Goal: Find specific page/section: Find specific page/section

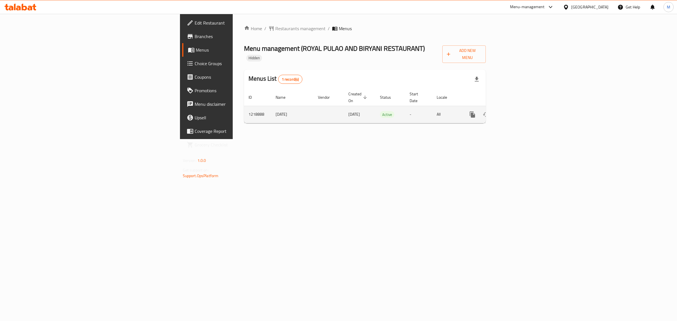
click at [520, 108] on link "enhanced table" at bounding box center [513, 115] width 14 height 14
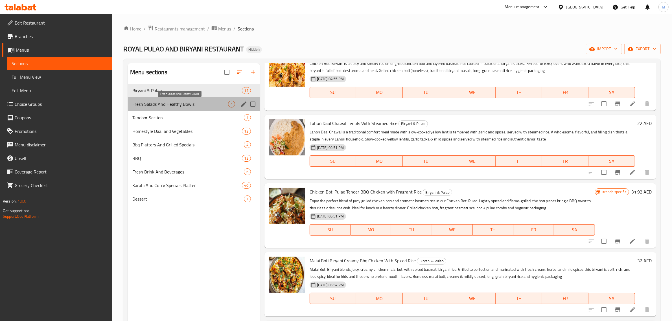
click at [181, 105] on span "Fresh Salads And Healthy Bowls" at bounding box center [180, 104] width 96 height 7
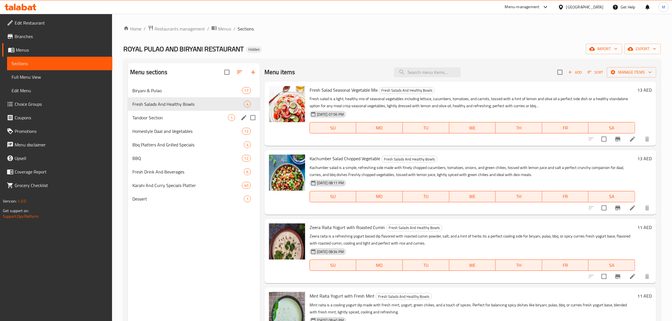
click at [188, 116] on span "Tandoor Section" at bounding box center [180, 117] width 96 height 7
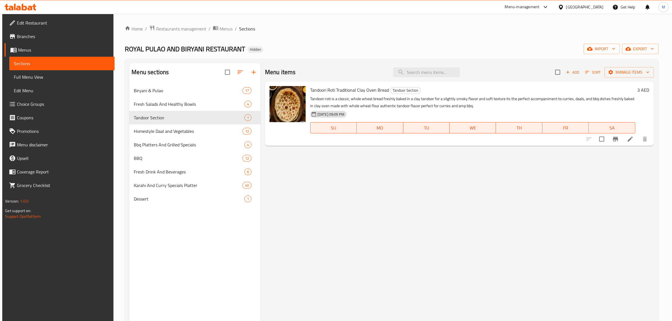
click at [289, 183] on div "Menu items Add Sort Manage items Tandoori Roti Traditional Clay Oven Bread Tand…" at bounding box center [456, 223] width 393 height 321
click at [175, 30] on span "Restaurants management" at bounding box center [181, 28] width 50 height 7
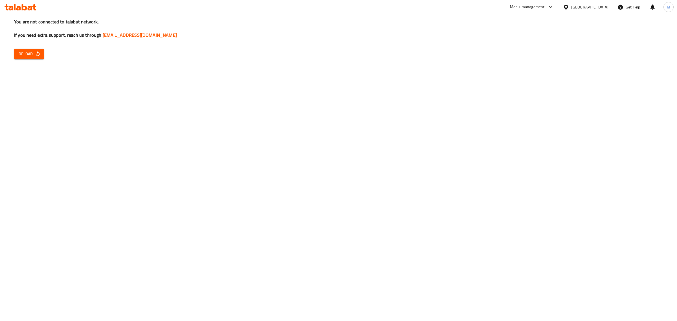
click at [580, 11] on div "[GEOGRAPHIC_DATA]" at bounding box center [585, 7] width 54 height 14
click at [37, 54] on icon "button" at bounding box center [38, 54] width 6 height 6
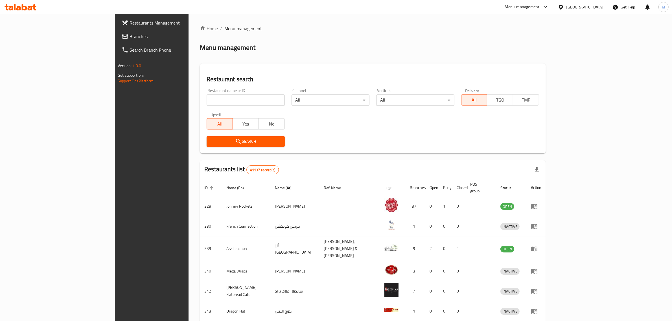
click at [566, 6] on div "[GEOGRAPHIC_DATA]" at bounding box center [584, 7] width 37 height 6
click at [528, 58] on div "[GEOGRAPHIC_DATA]" at bounding box center [542, 58] width 46 height 13
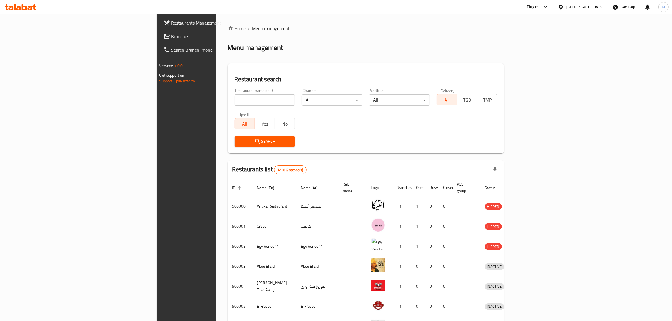
click at [234, 98] on input "search" at bounding box center [264, 99] width 61 height 11
click button "Search" at bounding box center [264, 141] width 61 height 10
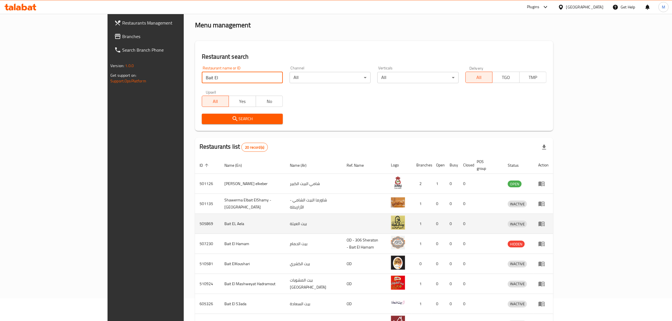
scroll to position [35, 0]
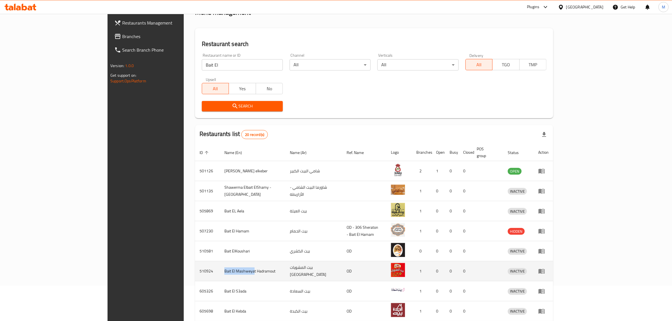
drag, startPoint x: 182, startPoint y: 264, endPoint x: 152, endPoint y: 265, distance: 30.5
click at [220, 265] on td "Bait El Mashweyat Hadramout" at bounding box center [252, 271] width 65 height 20
copy td "Bait El Mashweya"
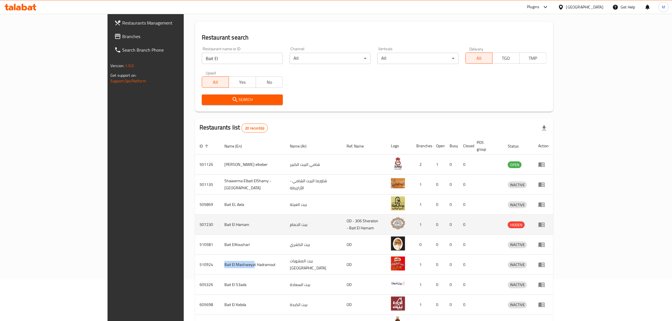
scroll to position [0, 0]
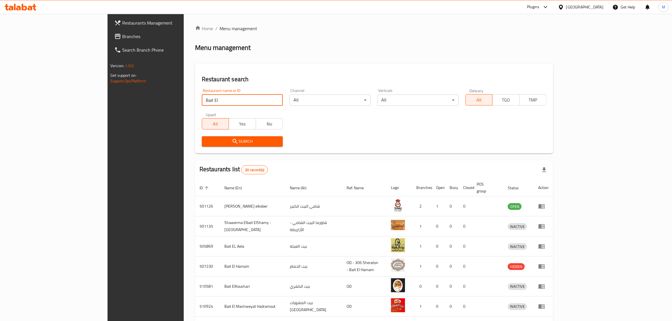
click at [202, 100] on input "Bait El" at bounding box center [242, 99] width 81 height 11
paste input "Mashweya"
click button "Search" at bounding box center [242, 141] width 81 height 10
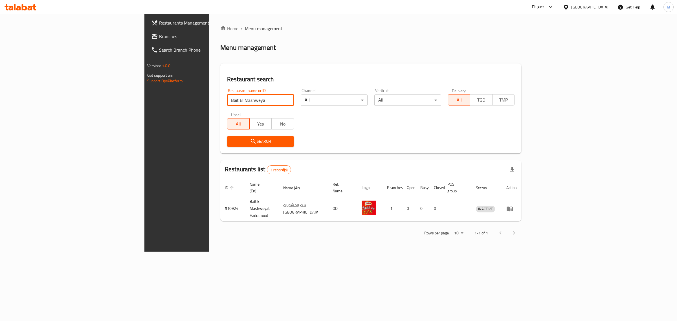
click at [227, 104] on input "Bait El Mashweya" at bounding box center [260, 99] width 67 height 11
click button "Search" at bounding box center [260, 141] width 67 height 10
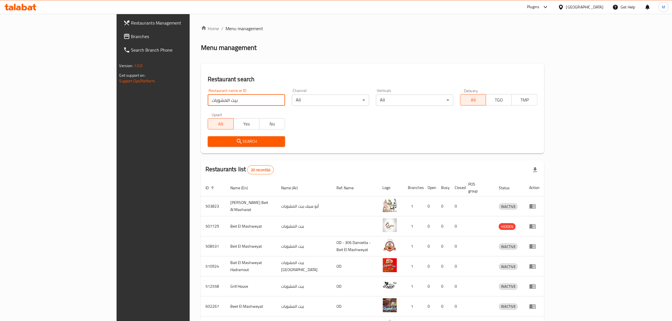
click at [229, 98] on input "بيت المشويات" at bounding box center [246, 99] width 77 height 11
type input "بيت المشويا"
click button "Search" at bounding box center [246, 141] width 77 height 10
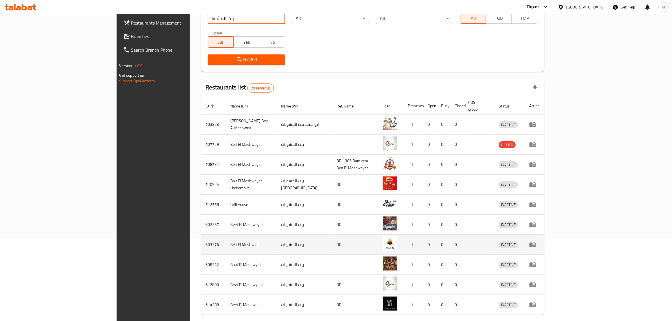
scroll to position [99, 0]
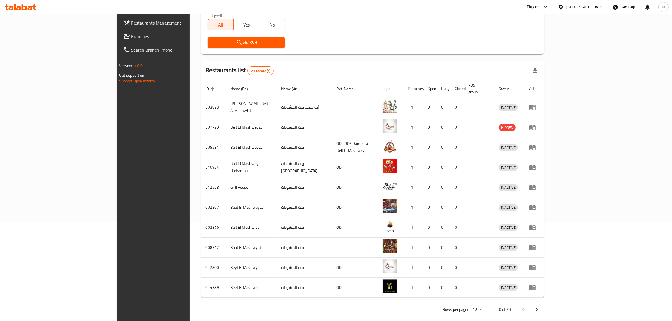
click at [549, 8] on icon at bounding box center [545, 7] width 7 height 7
click at [518, 93] on div "Restaurant-Management" at bounding box center [518, 90] width 44 height 6
